Goal: Information Seeking & Learning: Learn about a topic

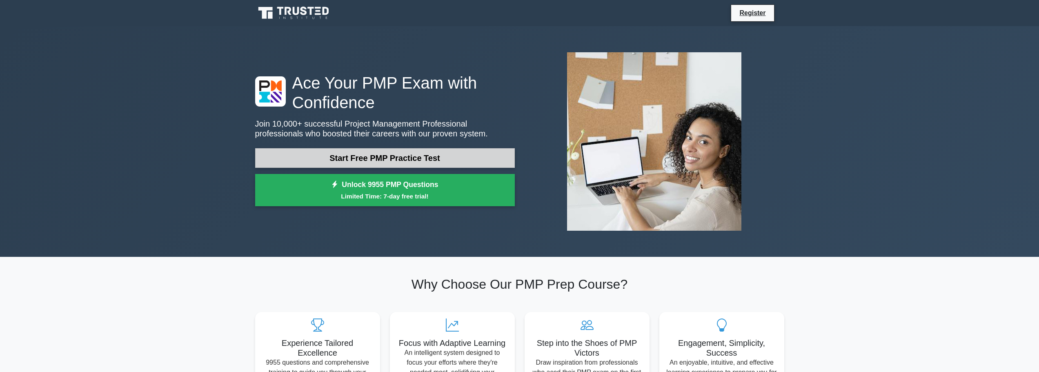
click at [386, 158] on link "Start Free PMP Practice Test" at bounding box center [385, 158] width 260 height 20
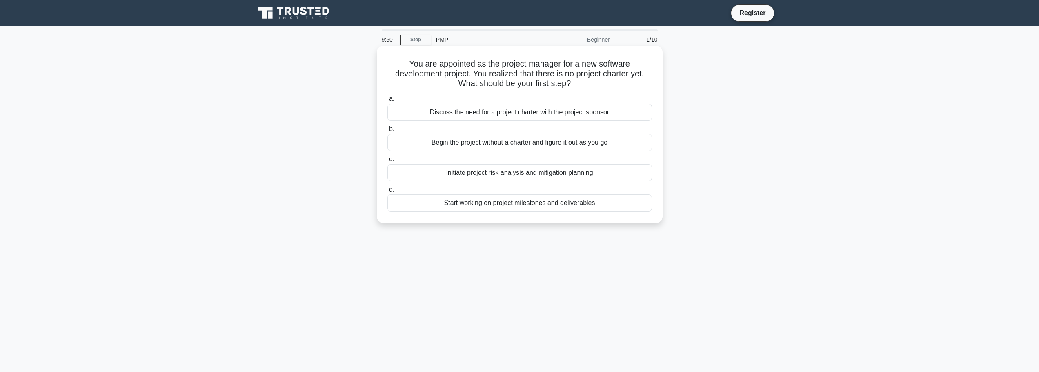
click at [547, 114] on div "Discuss the need for a project charter with the project sponsor" at bounding box center [520, 112] width 265 height 17
click at [388, 102] on input "a. Discuss the need for a project charter with the project sponsor" at bounding box center [388, 98] width 0 height 5
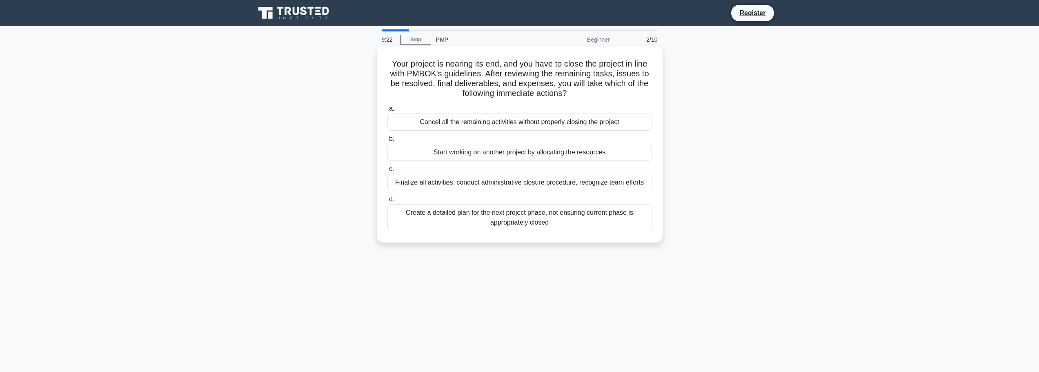
click at [502, 181] on div "Finalize all activities, conduct administrative closure procedure, recognize te…" at bounding box center [520, 182] width 265 height 17
click at [388, 172] on input "c. Finalize all activities, conduct administrative closure procedure, recognize…" at bounding box center [388, 169] width 0 height 5
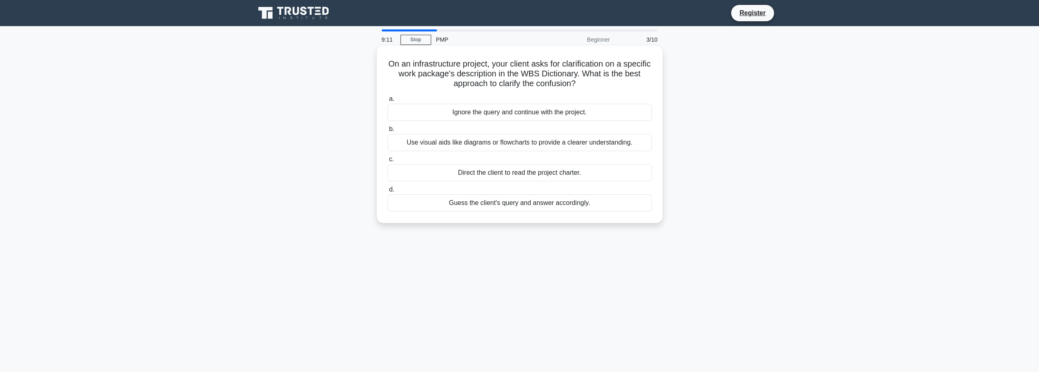
click at [541, 145] on div "Use visual aids like diagrams or flowcharts to provide a clearer understanding." at bounding box center [520, 142] width 265 height 17
click at [388, 132] on input "b. Use visual aids like diagrams or flowcharts to provide a clearer understandi…" at bounding box center [388, 129] width 0 height 5
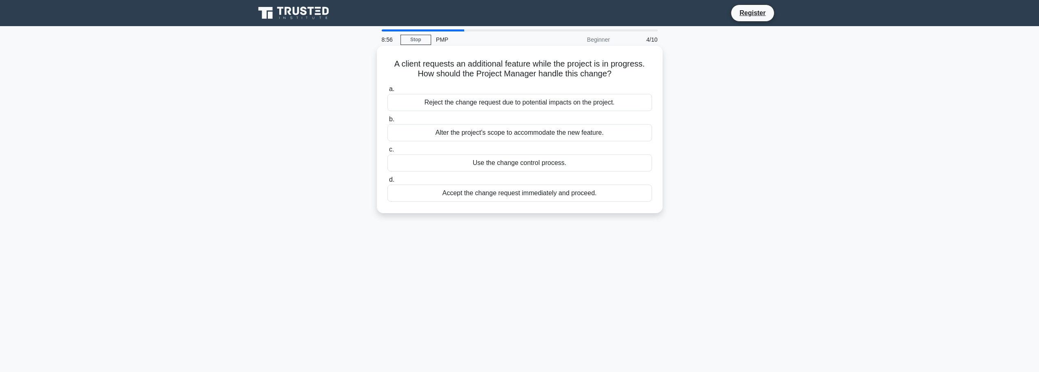
click at [510, 165] on div "Use the change control process." at bounding box center [520, 162] width 265 height 17
click at [388, 152] on input "c. Use the change control process." at bounding box center [388, 149] width 0 height 5
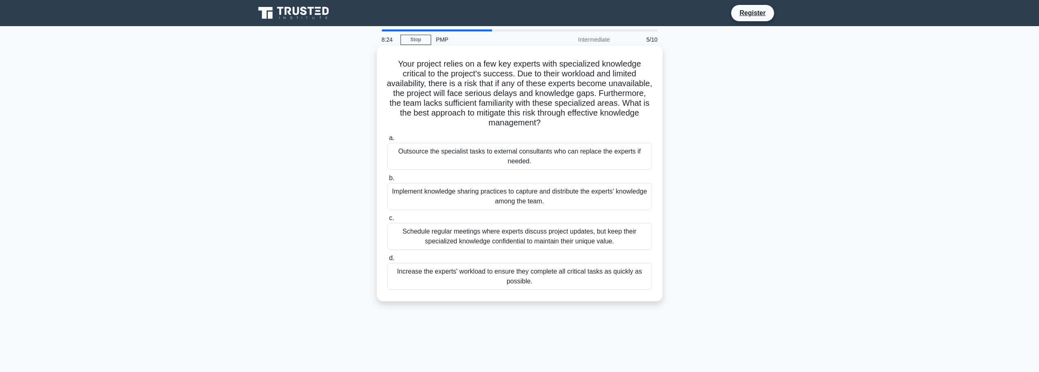
click at [581, 201] on div "Implement knowledge sharing practices to capture and distribute the experts' kn…" at bounding box center [520, 196] width 265 height 27
click at [388, 181] on input "b. Implement knowledge sharing practices to capture and distribute the experts'…" at bounding box center [388, 178] width 0 height 5
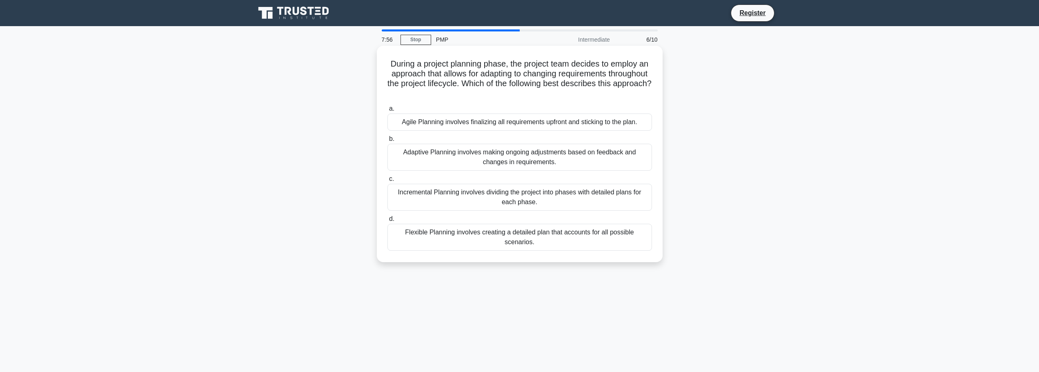
click at [573, 153] on div "Adaptive Planning involves making ongoing adjustments based on feedback and cha…" at bounding box center [520, 157] width 265 height 27
click at [388, 142] on input "b. Adaptive Planning involves making ongoing adjustments based on feedback and …" at bounding box center [388, 138] width 0 height 5
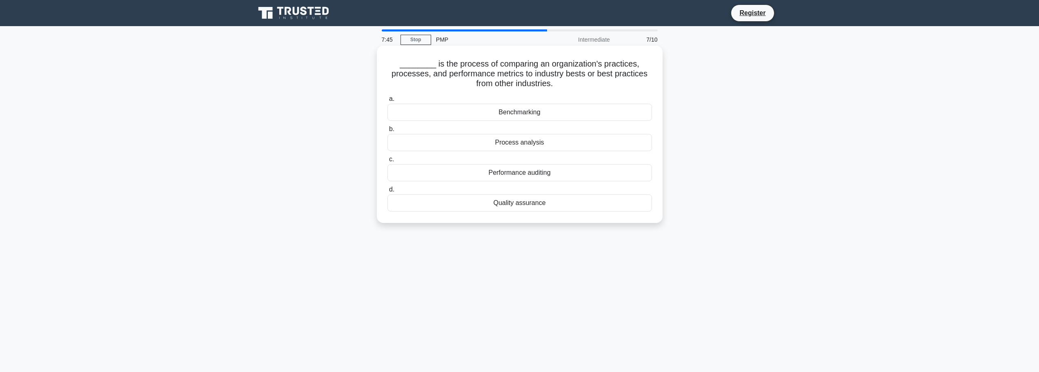
click at [471, 171] on div "Performance auditing" at bounding box center [520, 172] width 265 height 17
click at [388, 162] on input "c. Performance auditing" at bounding box center [388, 159] width 0 height 5
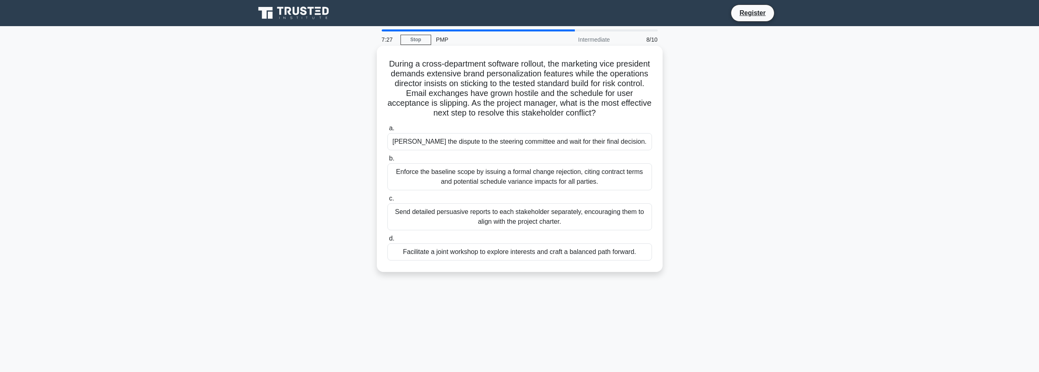
click at [543, 256] on div "Facilitate a joint workshop to explore interests and craft a balanced path forw…" at bounding box center [520, 251] width 265 height 17
click at [388, 241] on input "d. Facilitate a joint workshop to explore interests and craft a balanced path f…" at bounding box center [388, 238] width 0 height 5
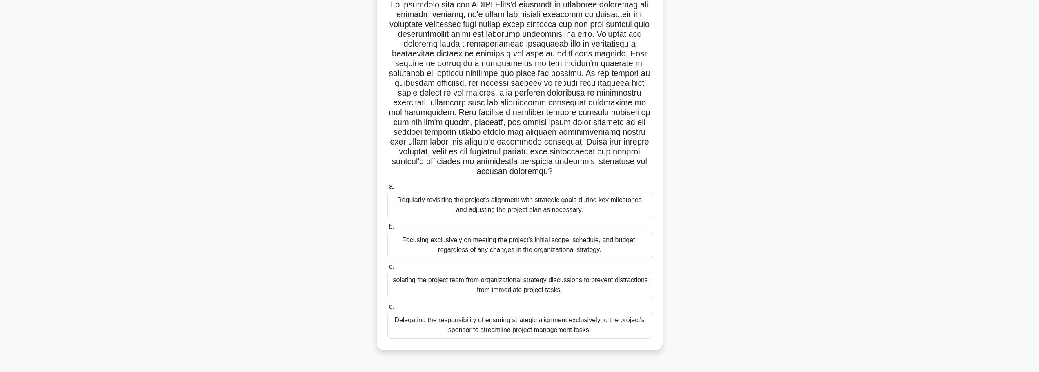
scroll to position [69, 0]
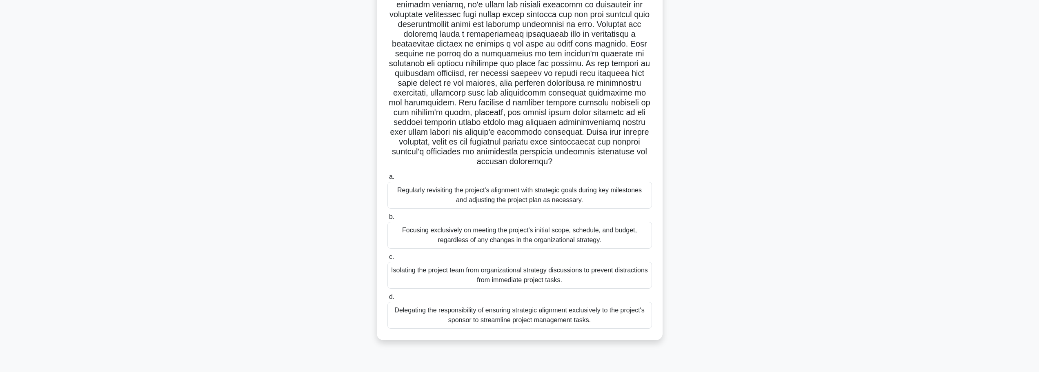
click at [608, 201] on div "Regularly revisiting the project's alignment with strategic goals during key mi…" at bounding box center [520, 195] width 265 height 27
click at [388, 180] on input "a. Regularly revisiting the project's alignment with strategic goals during key…" at bounding box center [388, 176] width 0 height 5
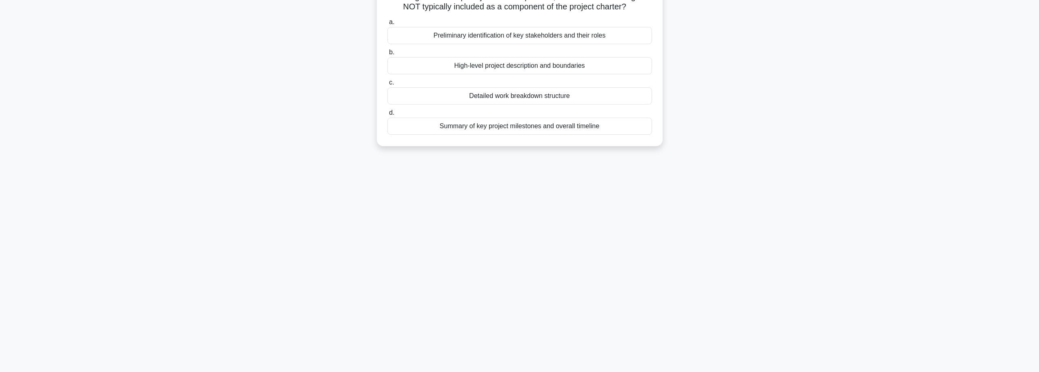
scroll to position [0, 0]
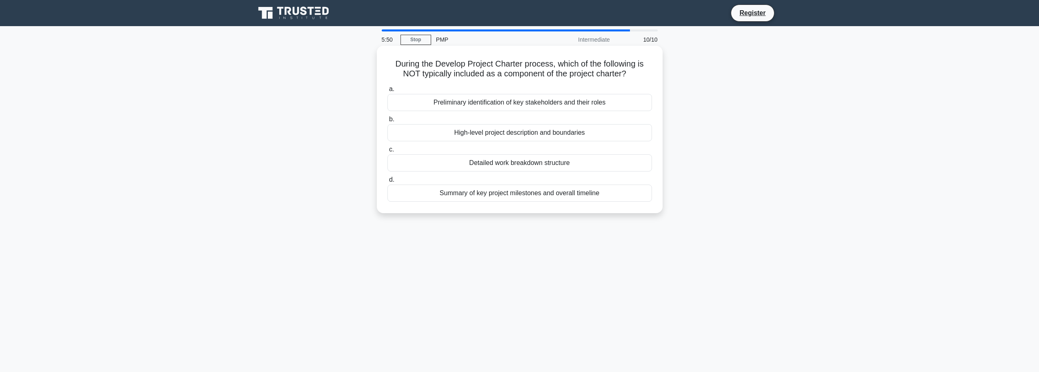
click at [535, 163] on div "Detailed work breakdown structure" at bounding box center [520, 162] width 265 height 17
click at [388, 152] on input "c. Detailed work breakdown structure" at bounding box center [388, 149] width 0 height 5
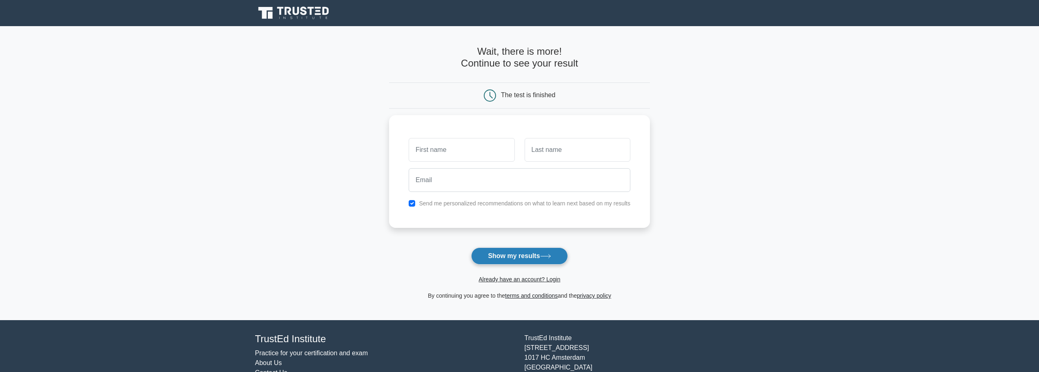
click at [528, 255] on button "Show my results" at bounding box center [519, 255] width 96 height 17
